Goal: Information Seeking & Learning: Learn about a topic

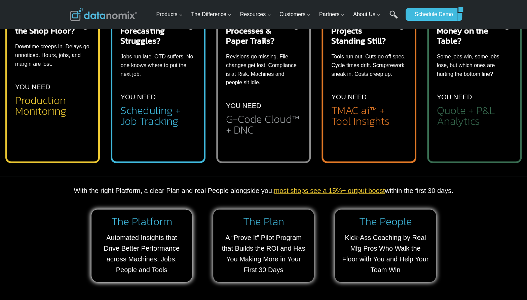
scroll to position [71, 0]
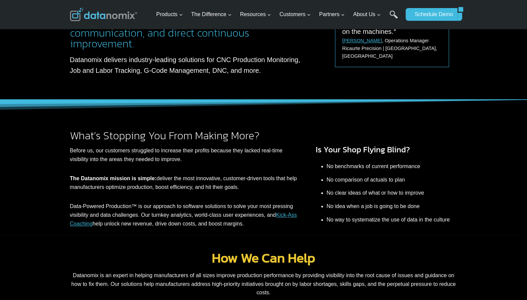
drag, startPoint x: 97, startPoint y: 151, endPoint x: 110, endPoint y: 156, distance: 14.1
click at [110, 156] on p "Before us, our customers struggled to increase their profits because they lacke…" at bounding box center [183, 155] width 227 height 17
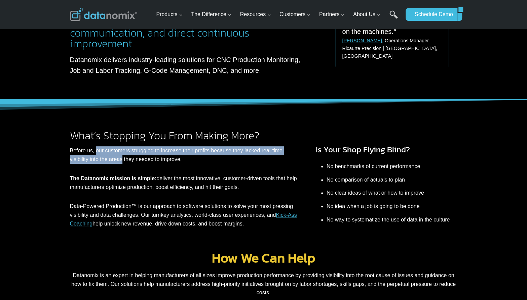
drag, startPoint x: 95, startPoint y: 152, endPoint x: 123, endPoint y: 160, distance: 28.5
click at [123, 160] on p "Before us, our customers struggled to increase their profits because they lacke…" at bounding box center [183, 155] width 227 height 17
copy p "our customers struggled to increase their profits because they lacked real-time…"
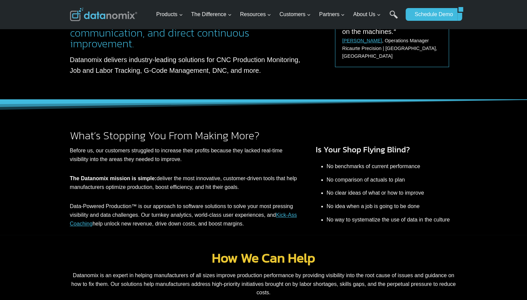
click at [150, 156] on p "Before us, our customers struggled to increase their profits because they lacke…" at bounding box center [183, 155] width 227 height 17
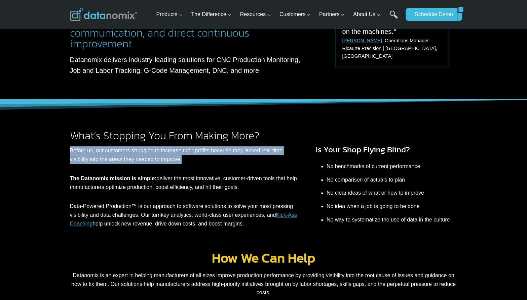
drag, startPoint x: 70, startPoint y: 152, endPoint x: 203, endPoint y: 158, distance: 132.9
click at [220, 159] on p "Before us, our customers struggled to increase their profits because they lacke…" at bounding box center [183, 155] width 227 height 17
click at [198, 157] on p "Before us, our customers struggled to increase their profits because they lacke…" at bounding box center [183, 155] width 227 height 17
drag, startPoint x: 94, startPoint y: 149, endPoint x: 281, endPoint y: 152, distance: 186.9
click at [281, 152] on p "Before us, our customers struggled to increase their profits because they lacke…" at bounding box center [183, 155] width 227 height 17
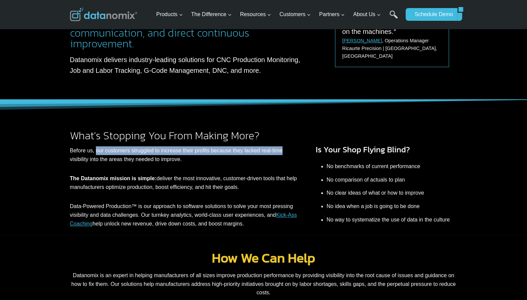
copy p "our customers struggled to increase their profits because they lacked real-time"
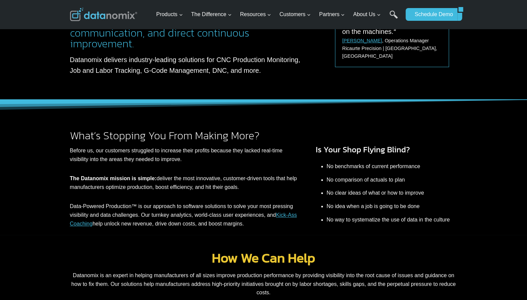
click at [293, 121] on div "What’s Stopping You From Making More? Before us, our customers struggled to inc…" at bounding box center [263, 167] width 403 height 135
